Goal: Task Accomplishment & Management: Manage account settings

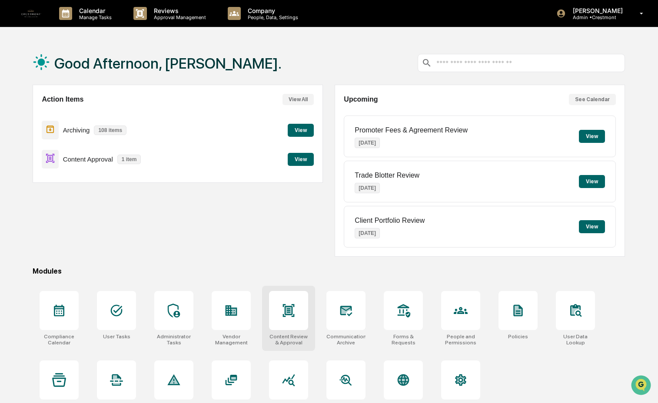
click at [282, 315] on icon at bounding box center [288, 311] width 14 height 14
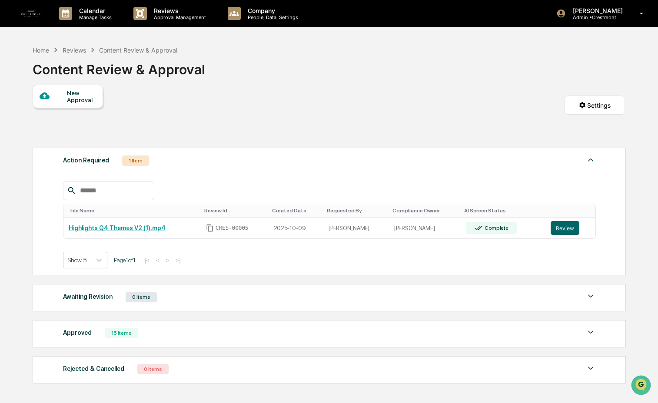
click at [151, 334] on div "Approved 15 Items" at bounding box center [329, 333] width 533 height 12
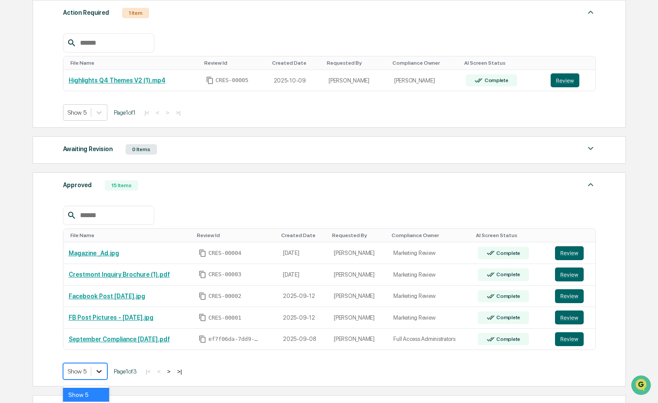
scroll to position [209, 0]
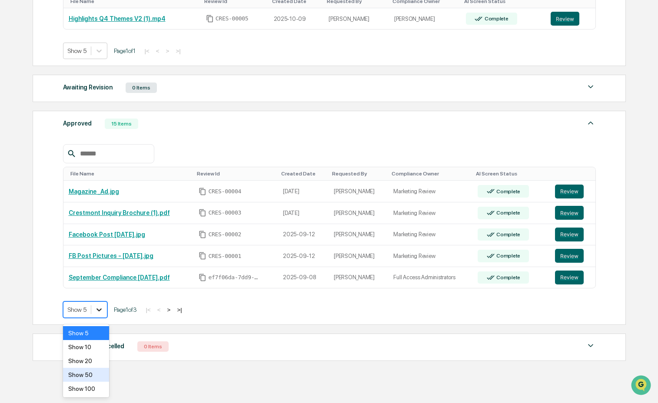
click at [104, 379] on body "Calendar Manage Tasks Reviews Approval Management Company People, Data, Setting…" at bounding box center [329, 108] width 658 height 634
click at [95, 391] on div "Show 100" at bounding box center [86, 389] width 46 height 14
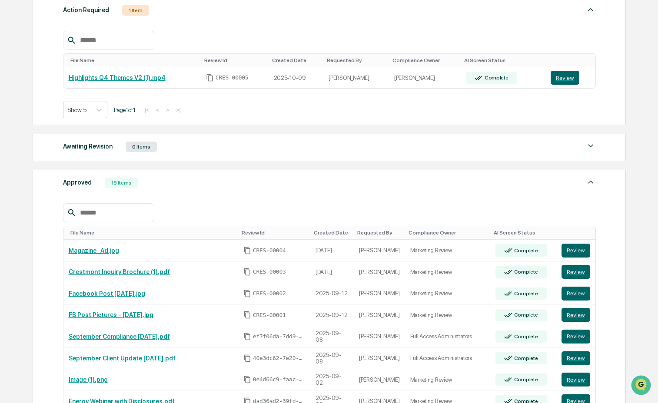
scroll to position [142, 0]
